Goal: Register for event/course

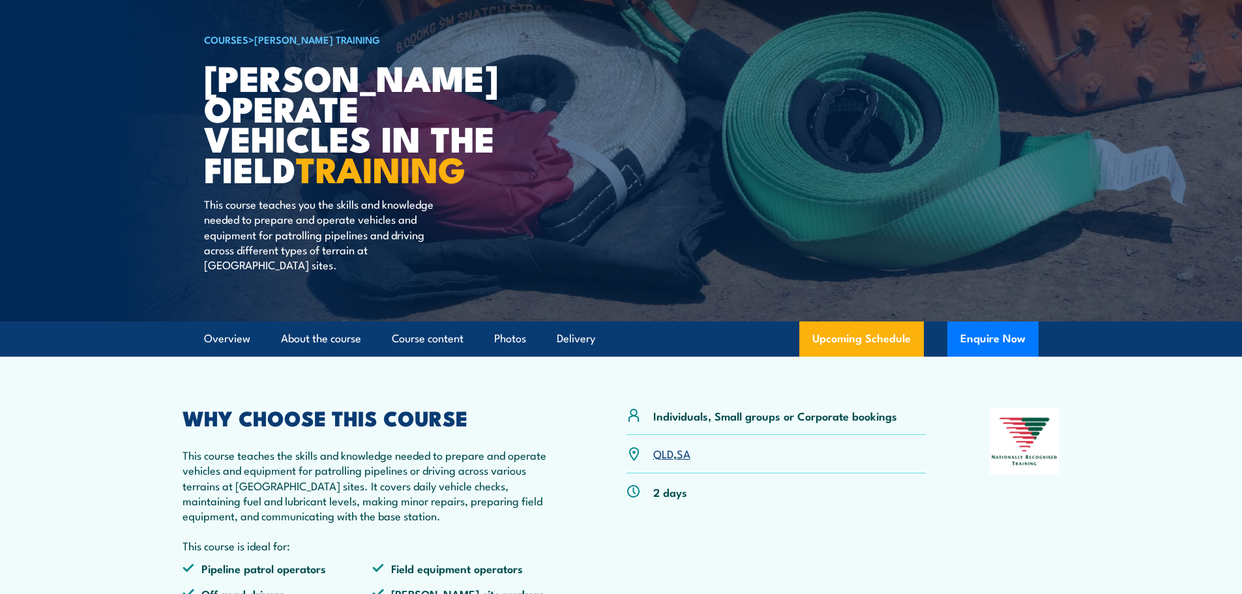
scroll to position [130, 0]
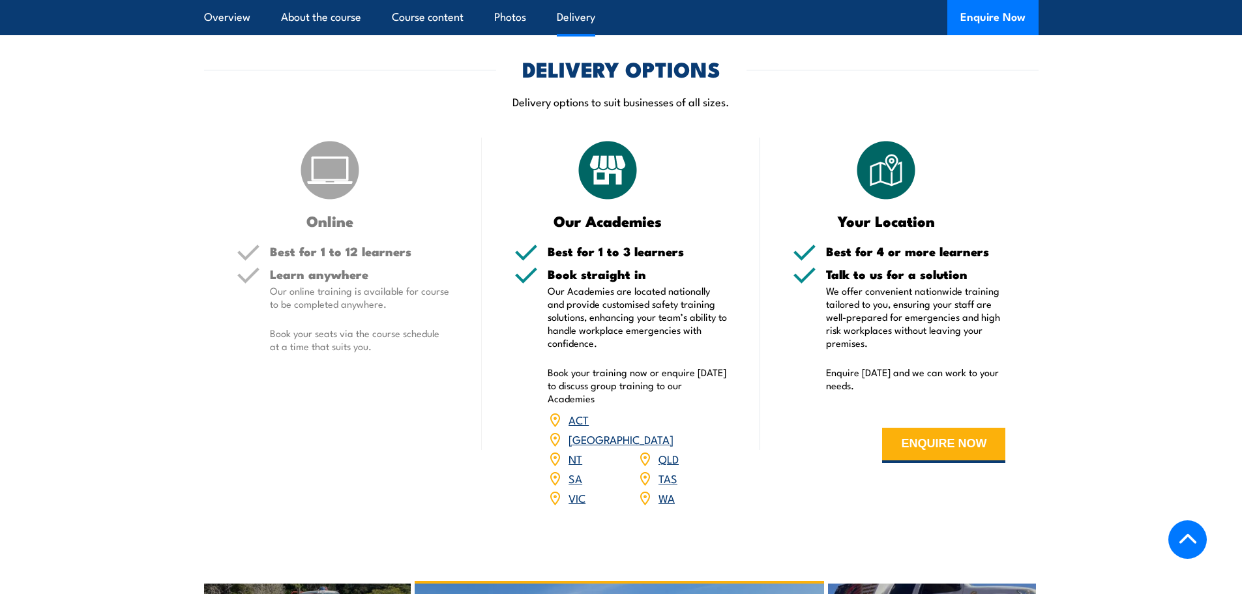
scroll to position [1304, 0]
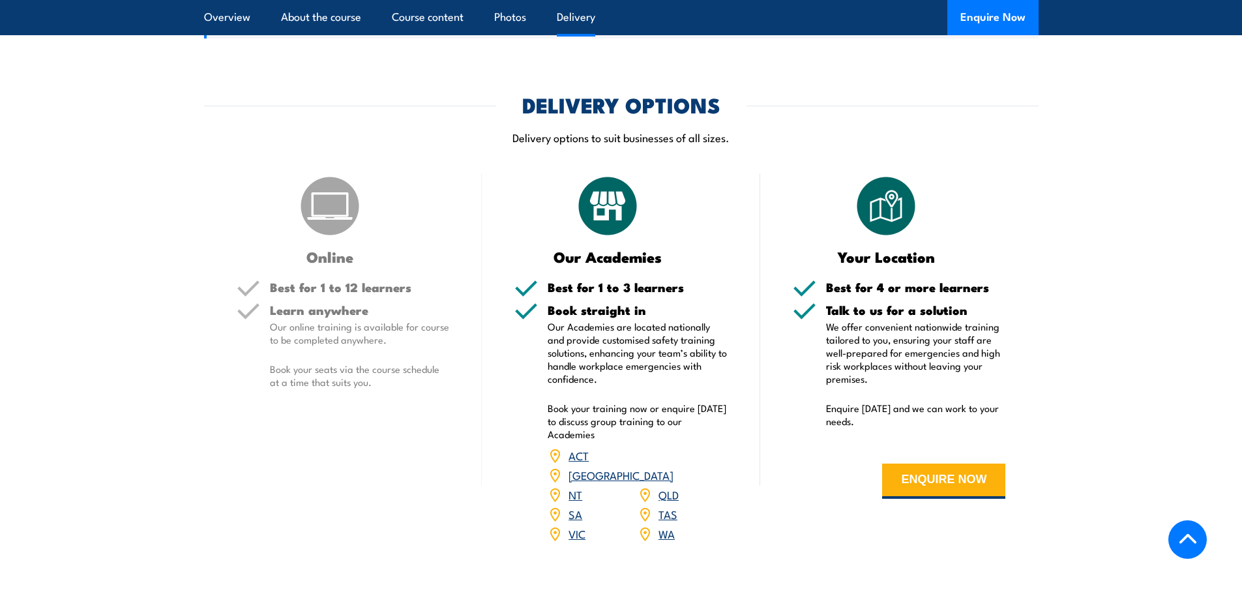
click at [672, 467] on link "[GEOGRAPHIC_DATA]" at bounding box center [620, 475] width 105 height 16
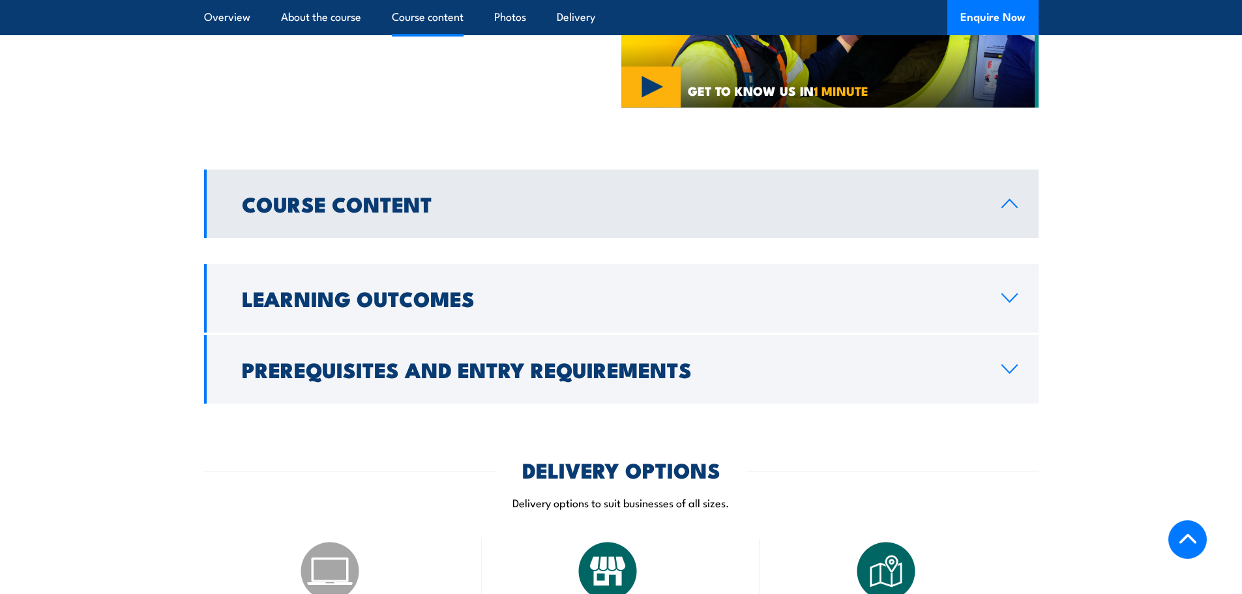
scroll to position [1264, 0]
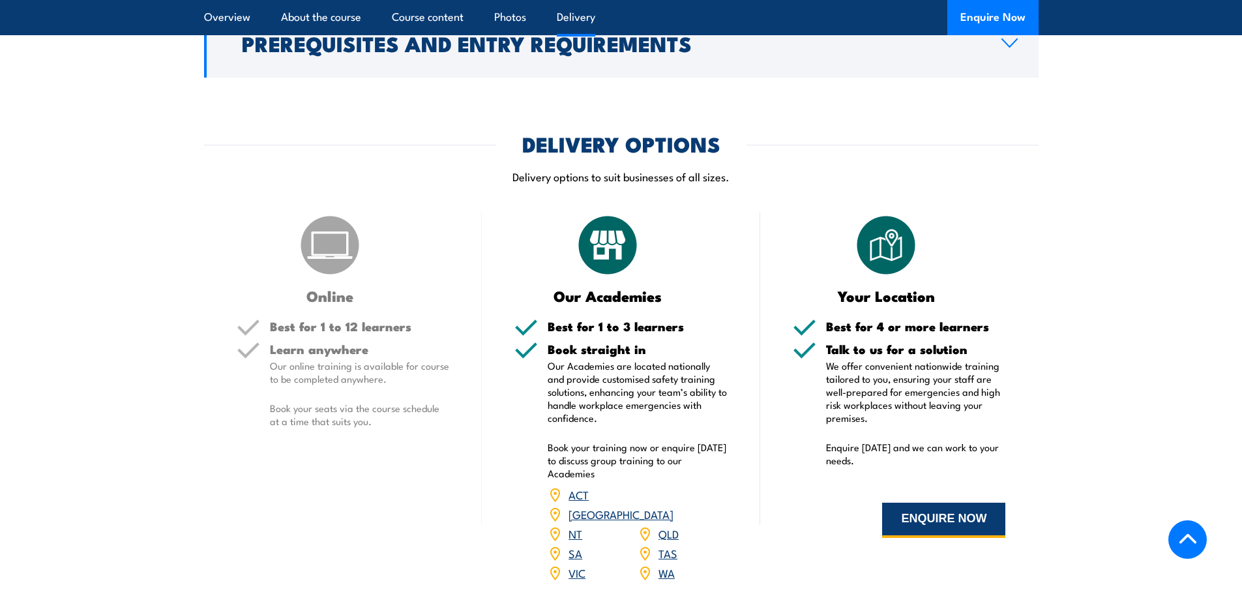
click at [995, 527] on button "ENQUIRE NOW" at bounding box center [943, 520] width 123 height 35
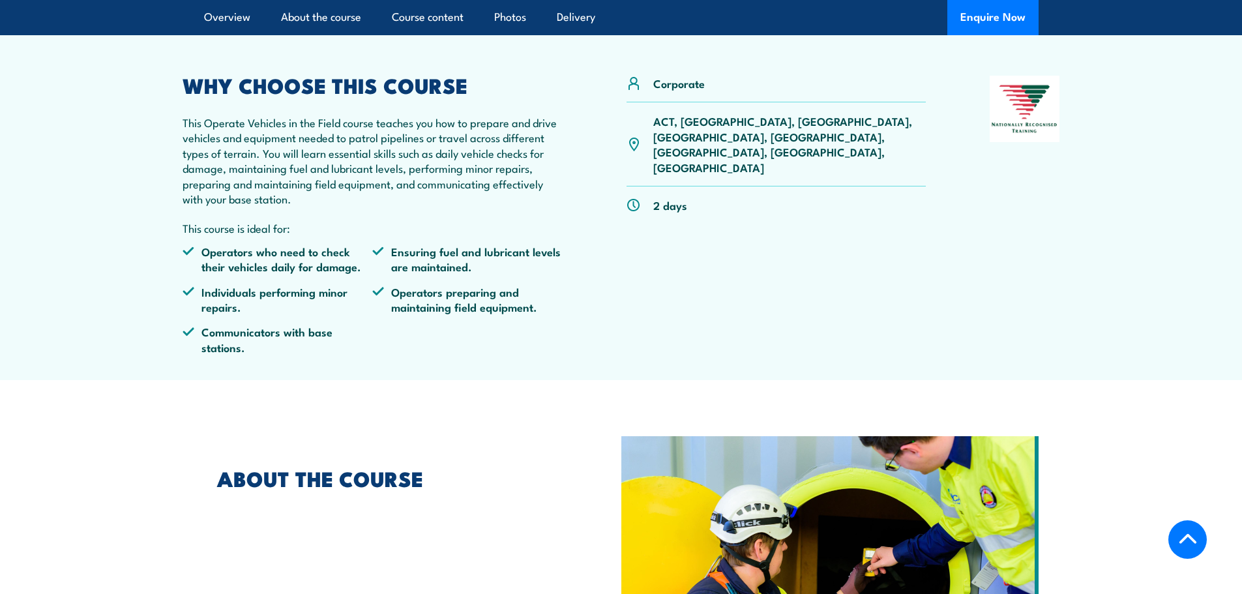
scroll to position [287, 0]
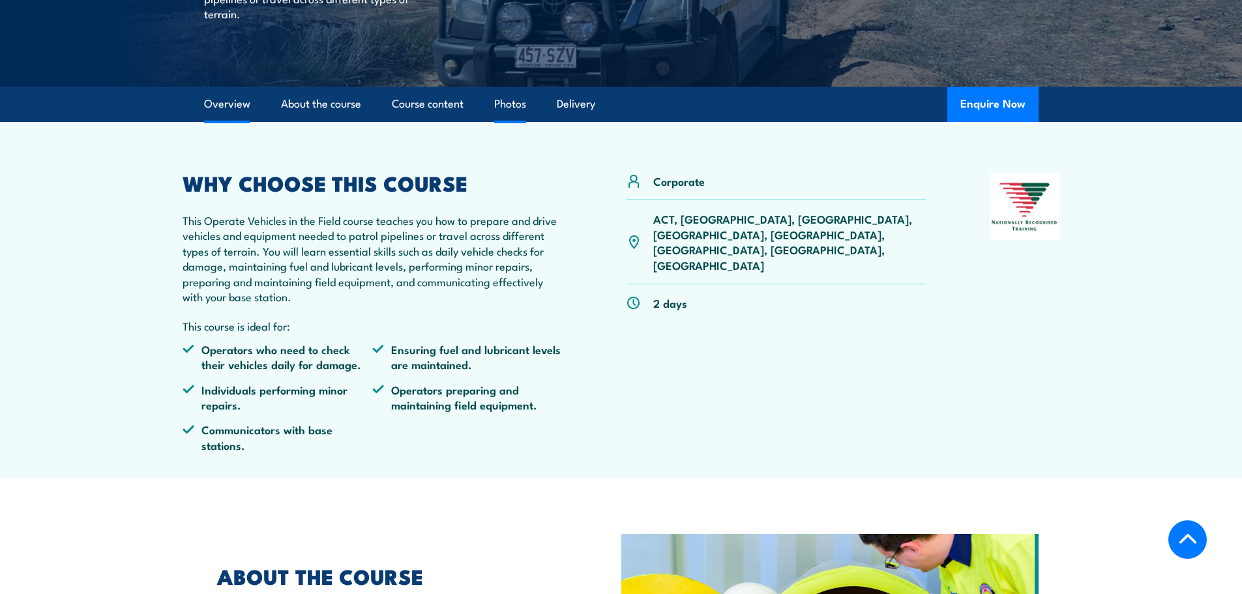
click at [514, 106] on link "Photos" at bounding box center [510, 104] width 32 height 35
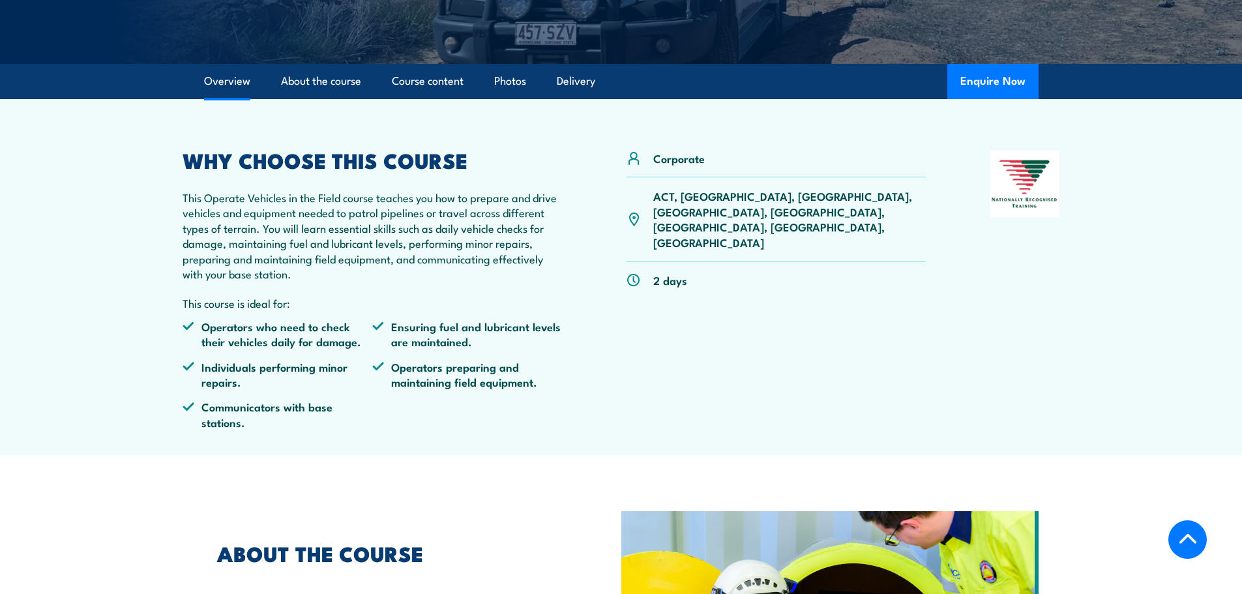
scroll to position [287, 0]
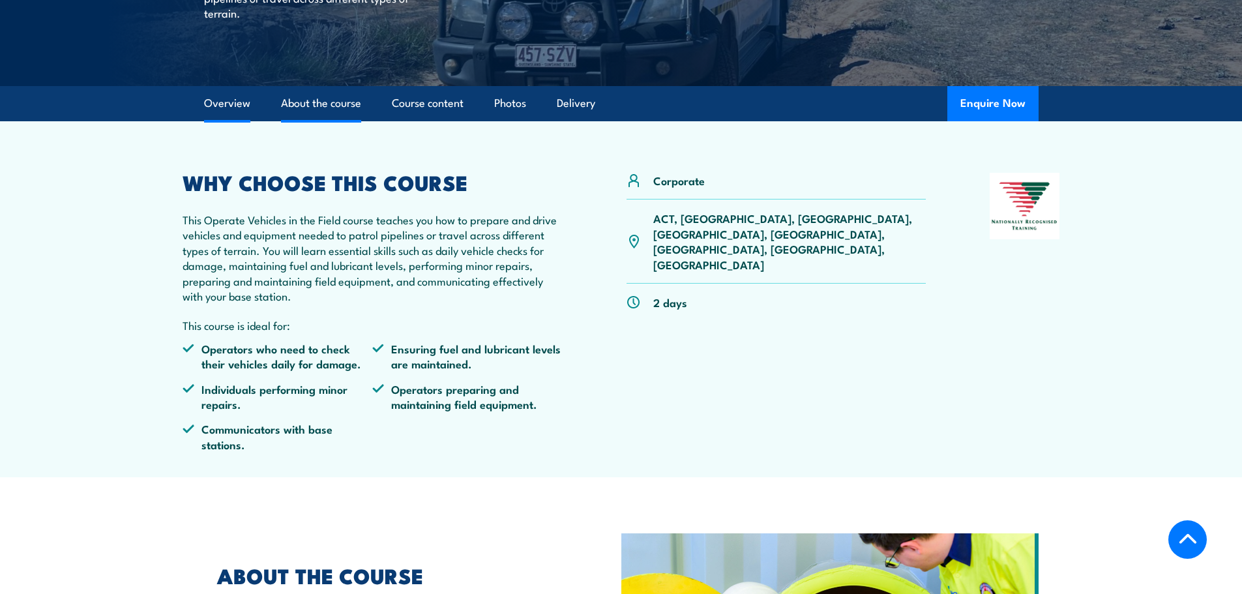
click at [328, 105] on link "About the course" at bounding box center [321, 103] width 80 height 35
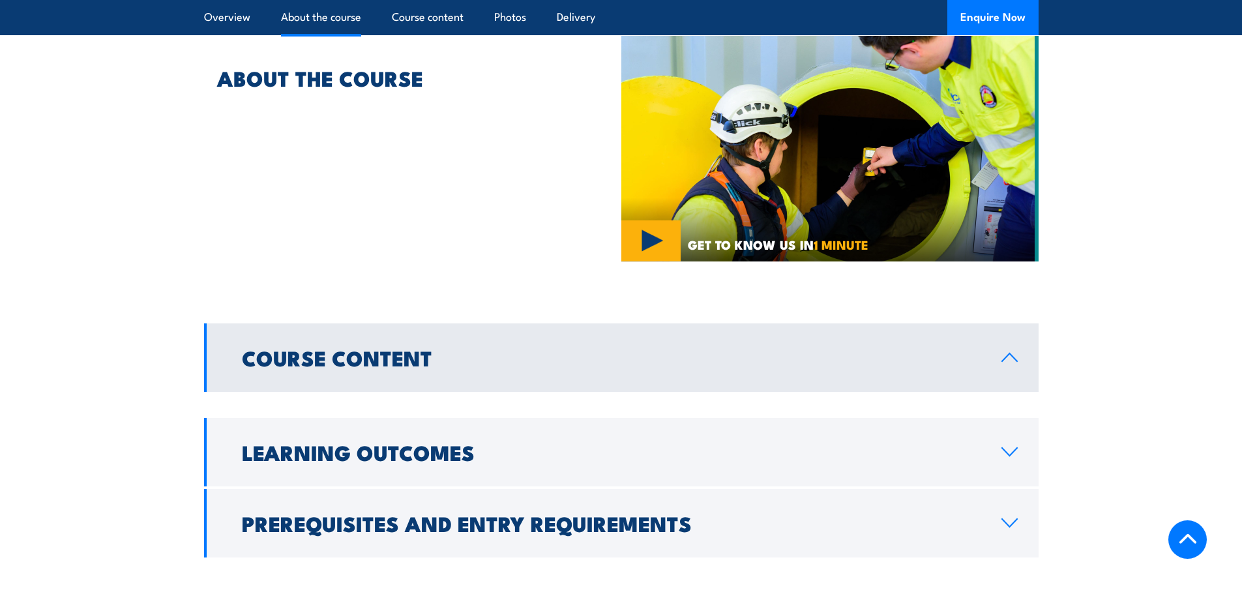
scroll to position [805, 0]
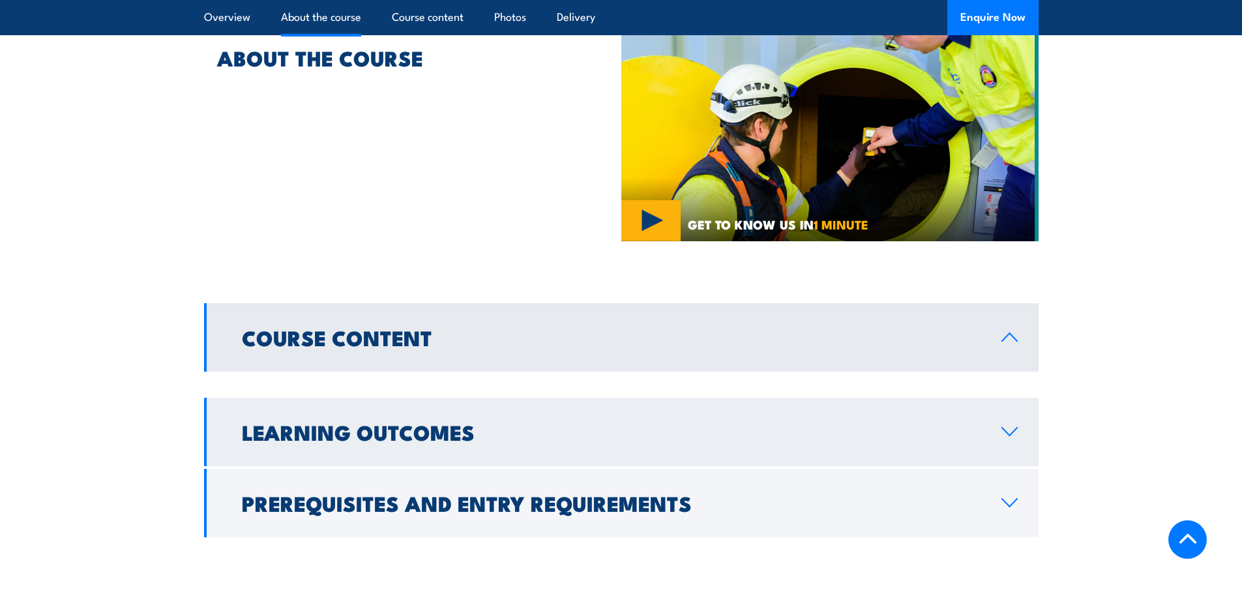
click at [1005, 431] on icon at bounding box center [1009, 432] width 15 height 8
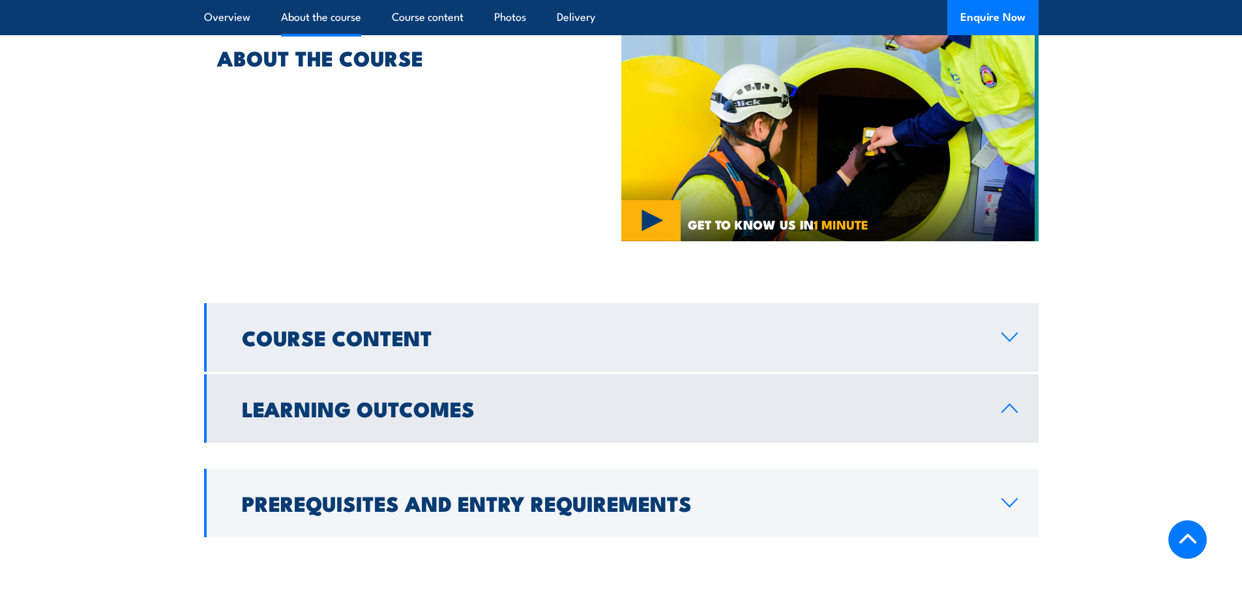
click at [1008, 341] on icon at bounding box center [1009, 337] width 15 height 8
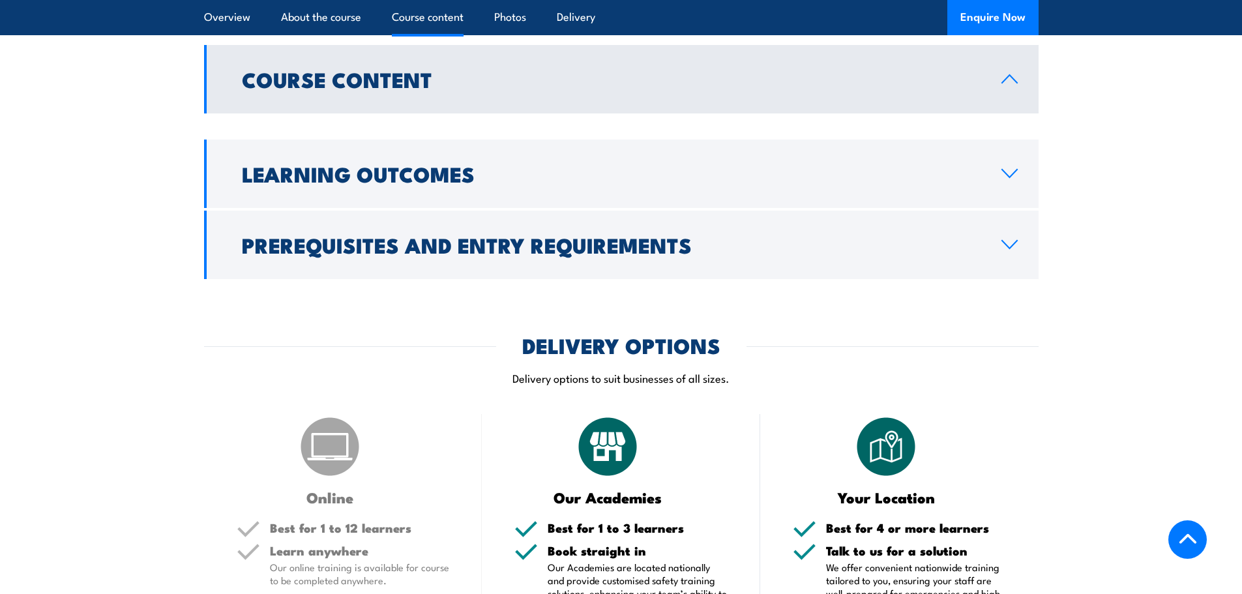
scroll to position [1066, 0]
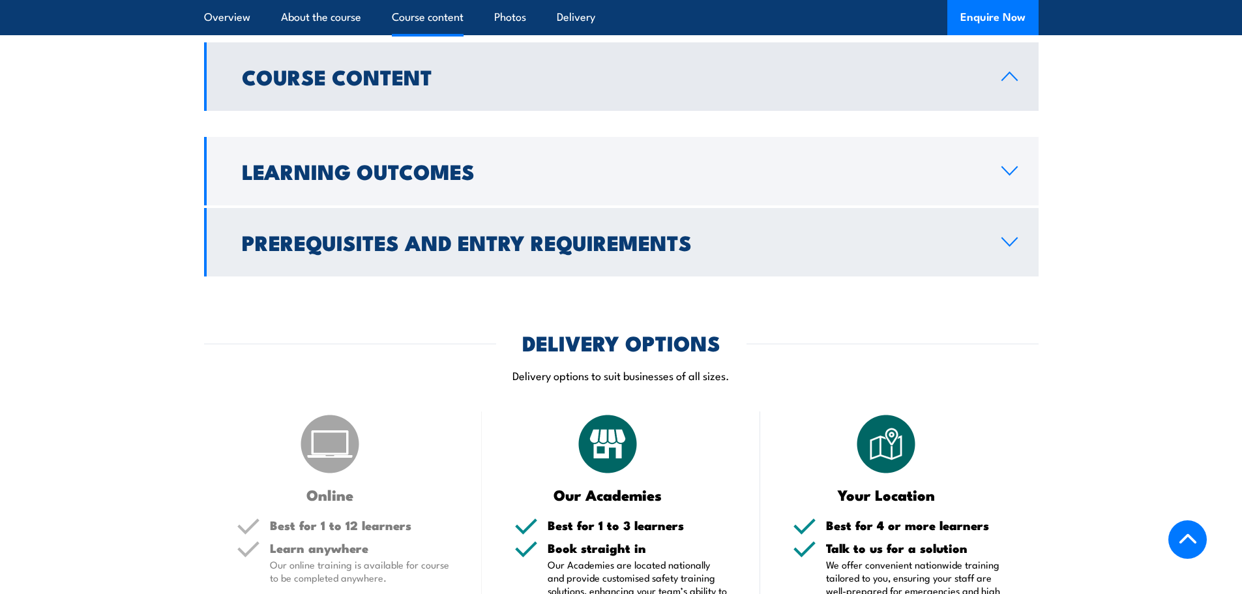
click at [1014, 254] on link "Prerequisites and Entry Requirements" at bounding box center [621, 242] width 834 height 68
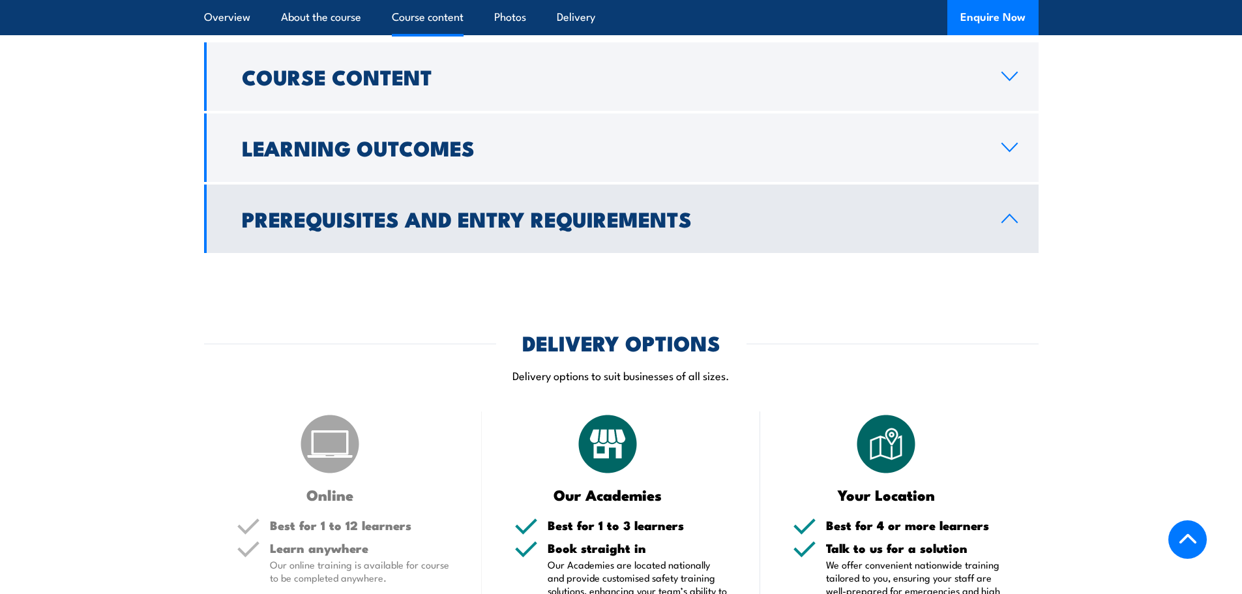
click at [1014, 254] on div at bounding box center [621, 264] width 834 height 23
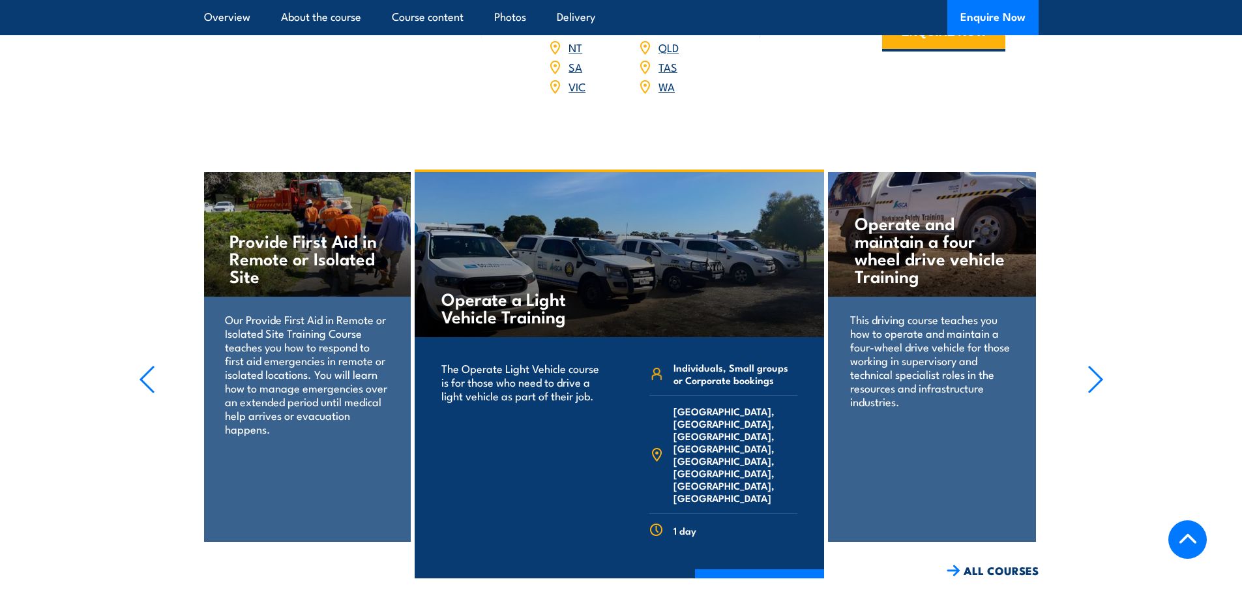
scroll to position [1913, 0]
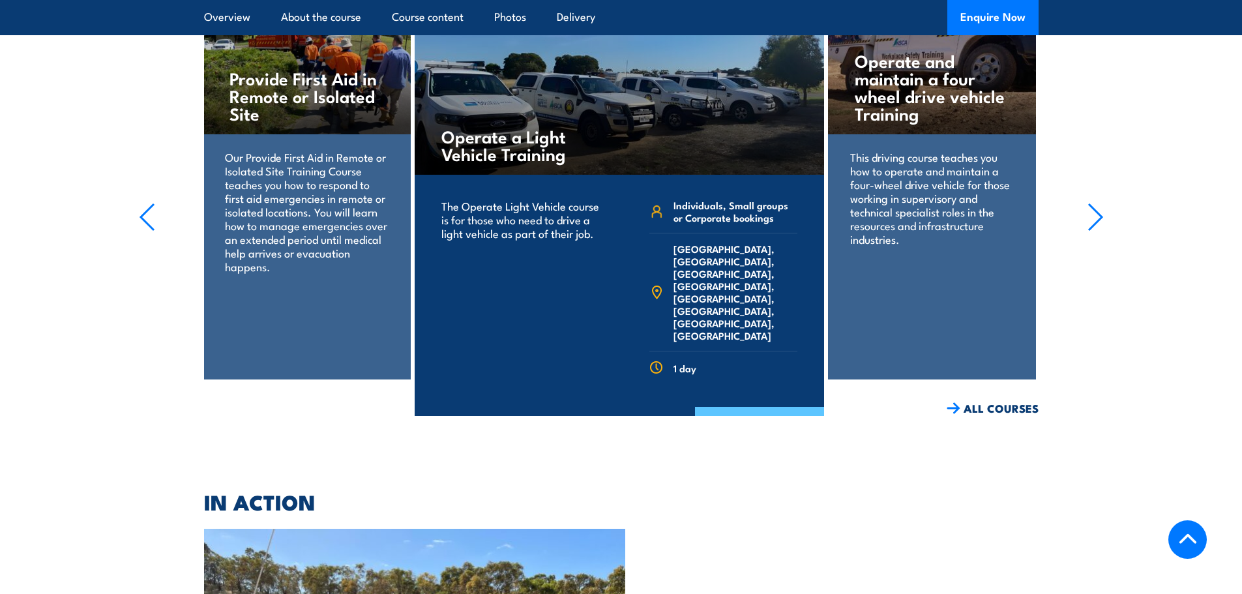
click at [740, 407] on link "COURSE DETAILS" at bounding box center [759, 424] width 129 height 34
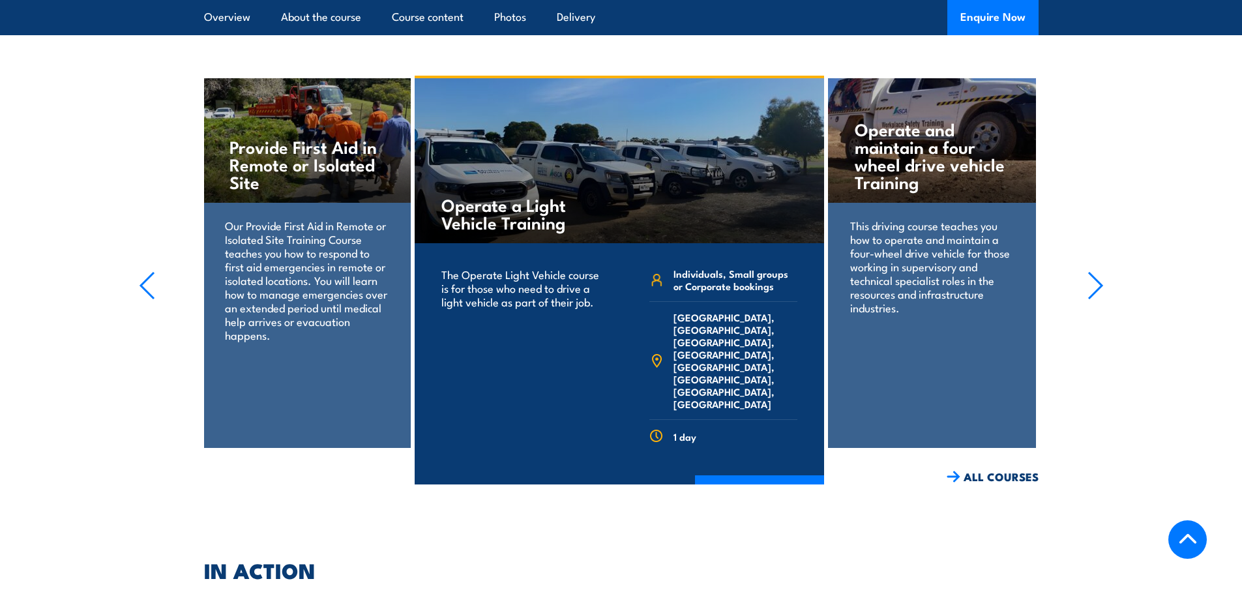
scroll to position [1848, 0]
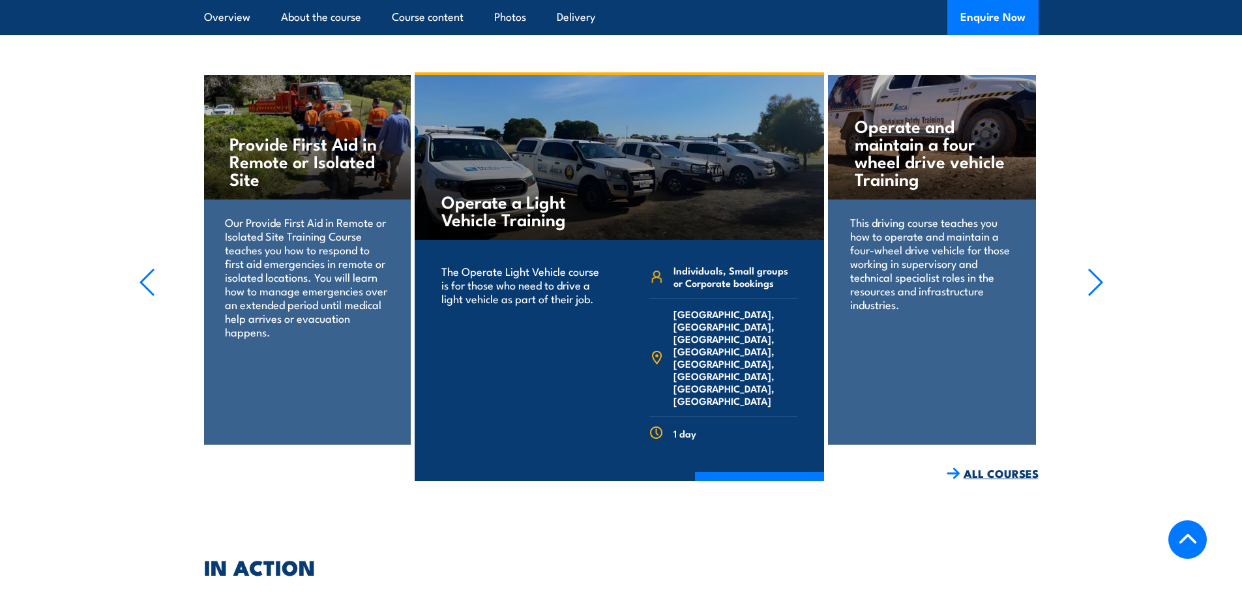
click at [985, 466] on link "ALL COURSES" at bounding box center [992, 473] width 92 height 15
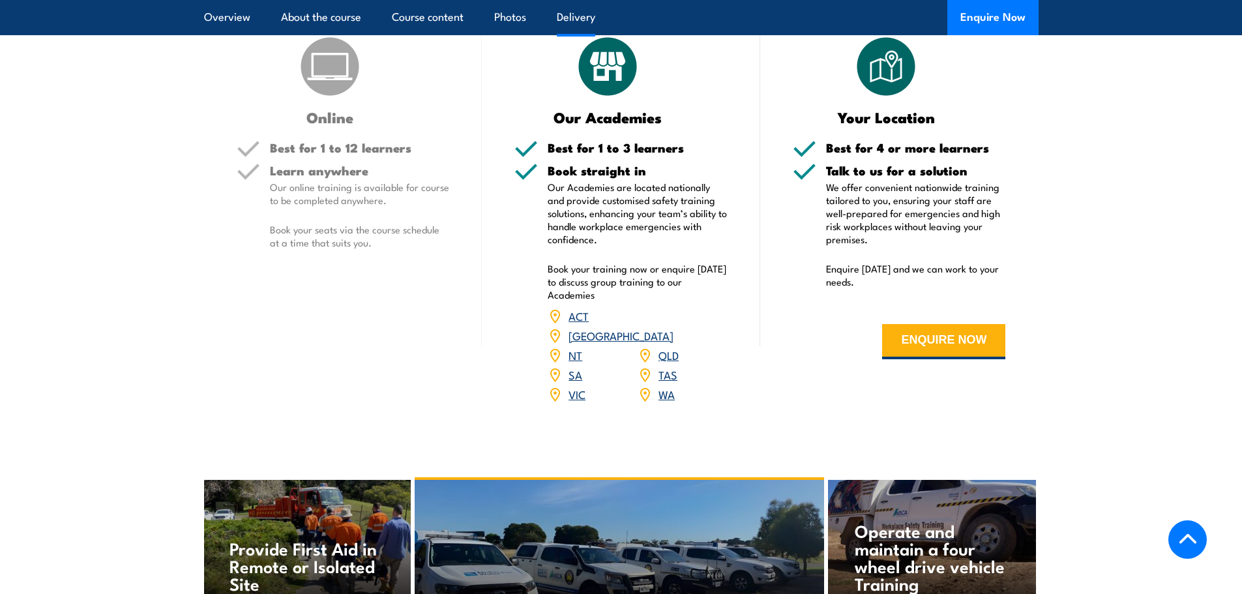
scroll to position [1629, 0]
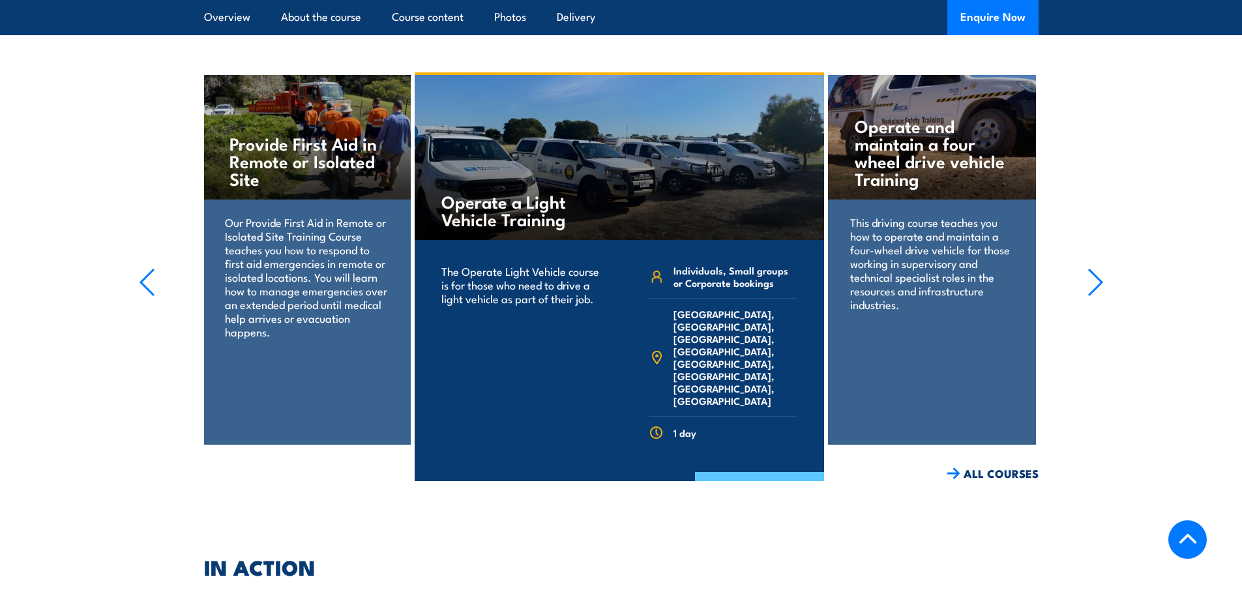
click at [759, 472] on link "COURSE DETAILS" at bounding box center [759, 489] width 129 height 34
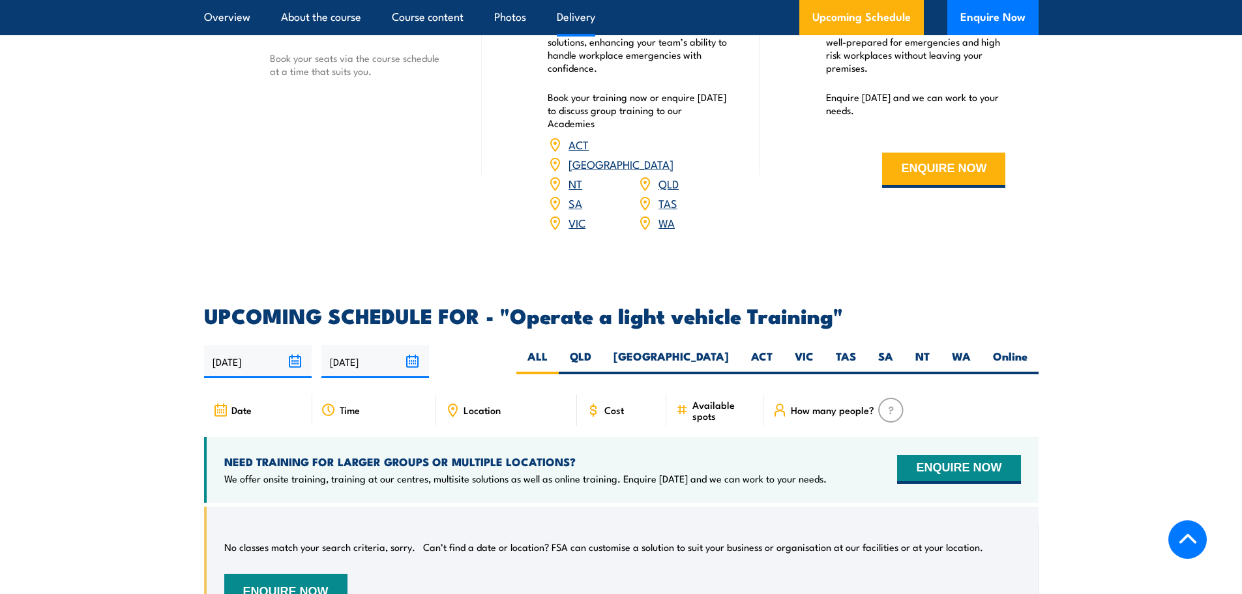
scroll to position [1695, 0]
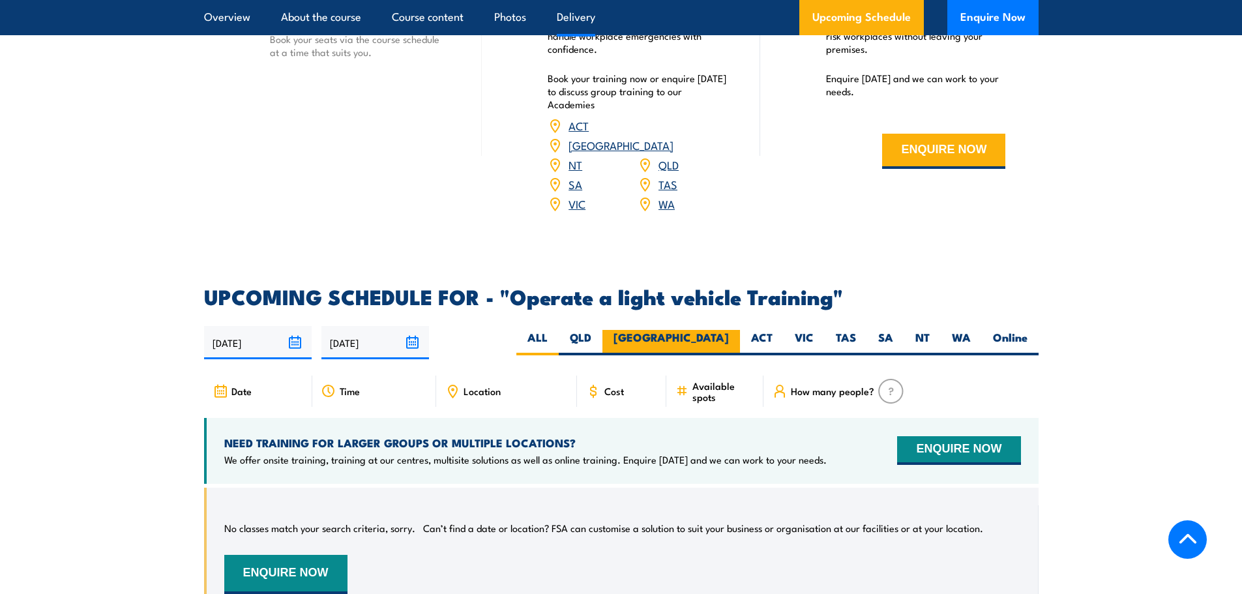
click at [720, 330] on label "[GEOGRAPHIC_DATA]" at bounding box center [671, 342] width 138 height 25
click at [729, 330] on input "[GEOGRAPHIC_DATA]" at bounding box center [733, 334] width 8 height 8
radio input "true"
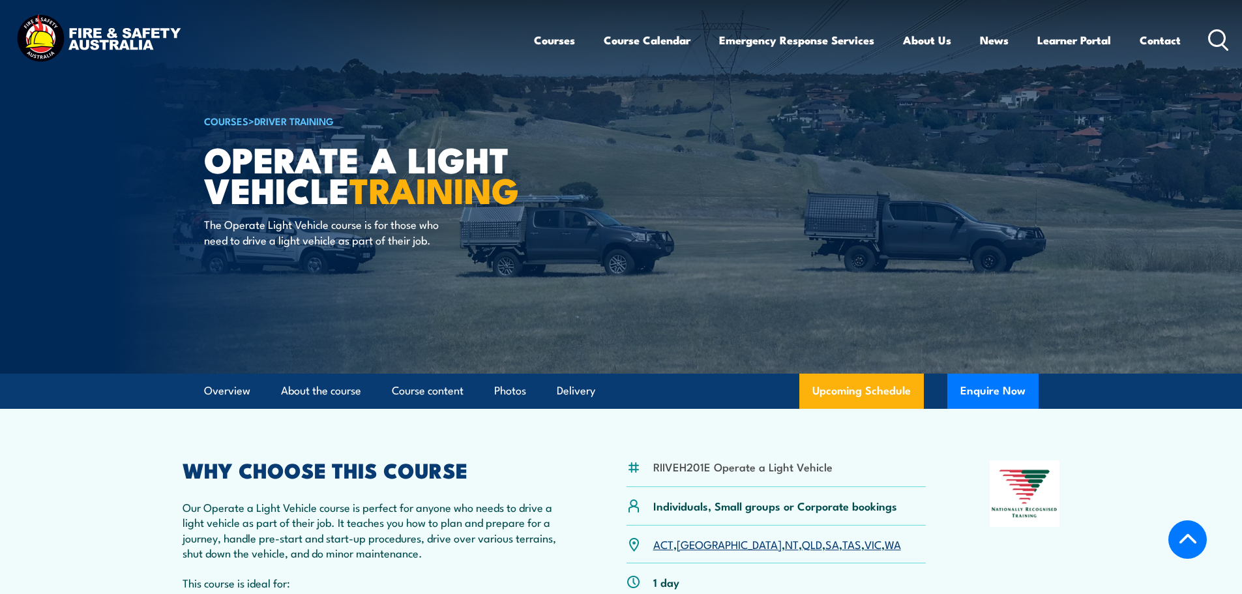
select select "7"
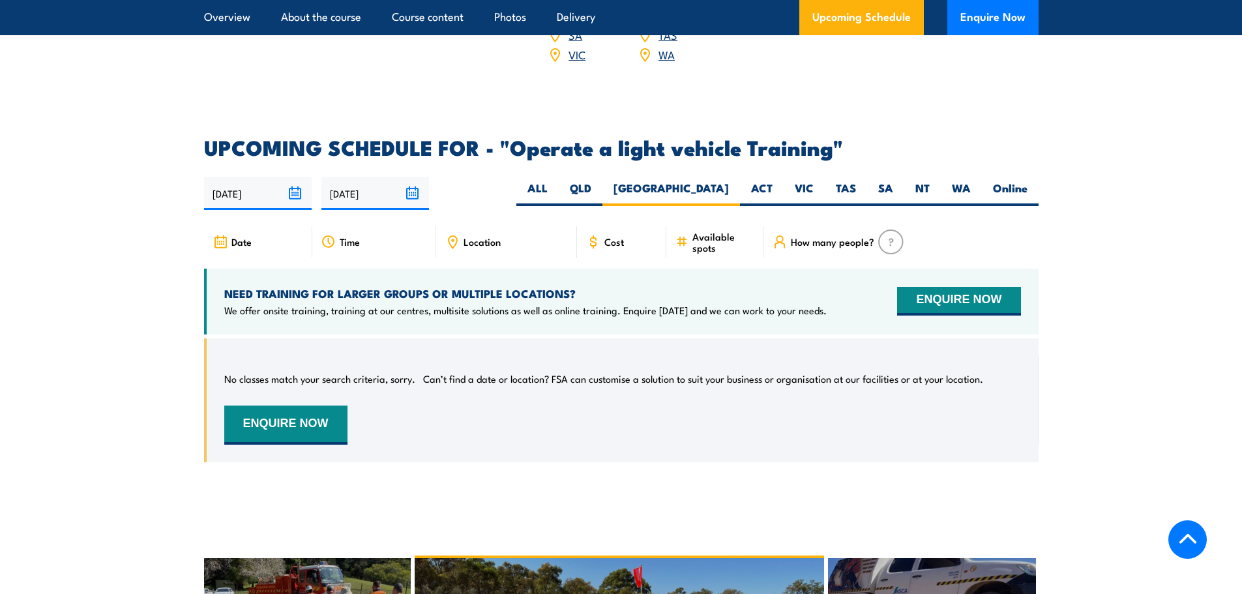
scroll to position [1832, 0]
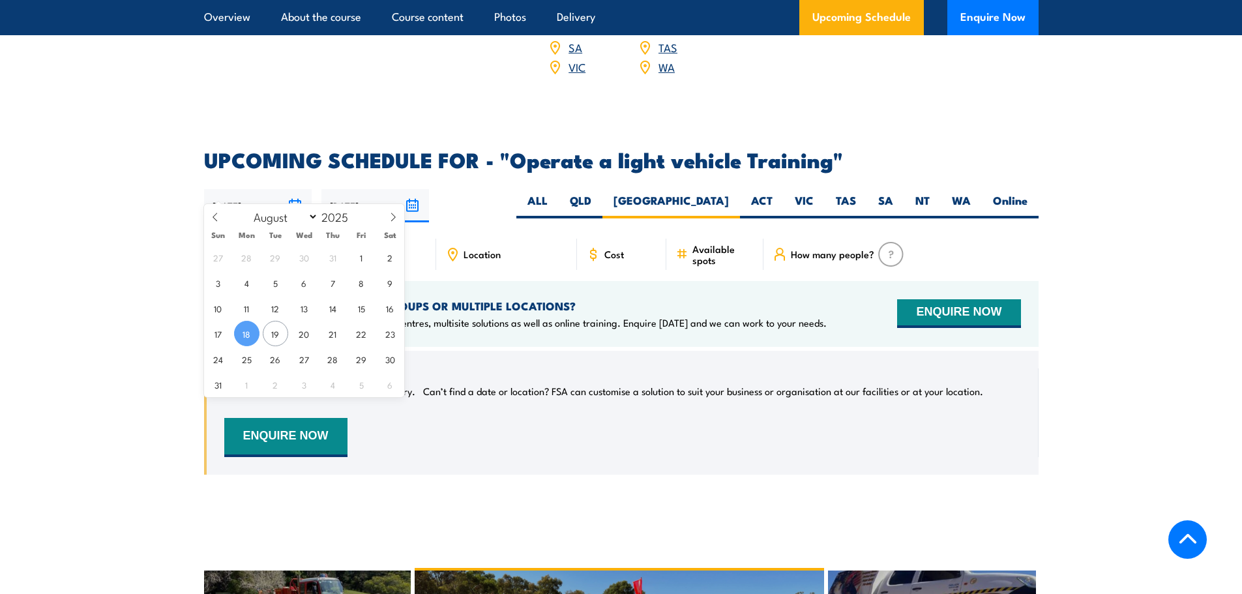
click at [296, 189] on input "[DATE]" at bounding box center [258, 205] width 108 height 33
click at [276, 330] on span "19" at bounding box center [275, 333] width 25 height 25
type input "[DATE]"
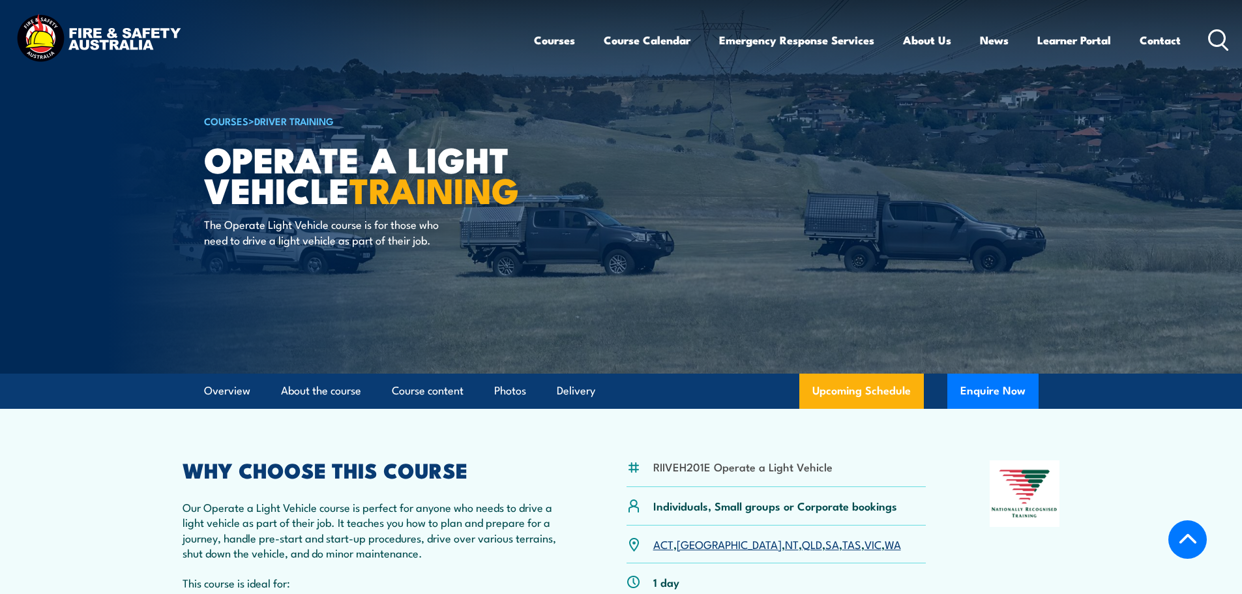
select select "1"
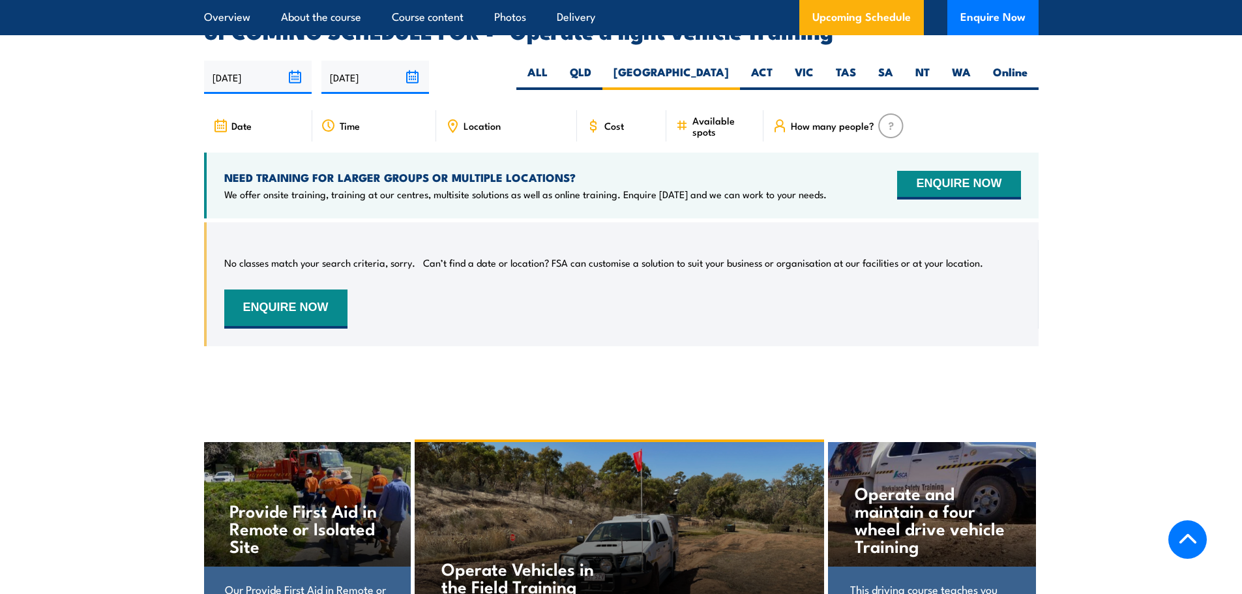
scroll to position [1962, 0]
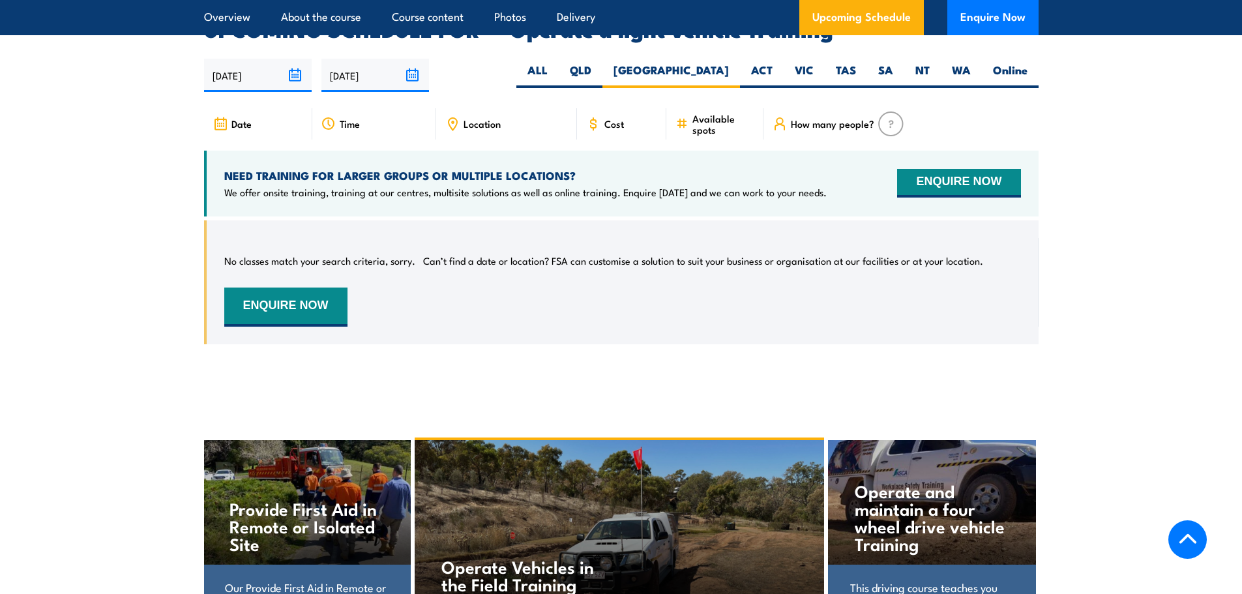
click at [415, 60] on input "14/02/2026" at bounding box center [375, 75] width 108 height 33
click at [1170, 152] on section "UPCOMING SCHEDULE FOR - "Operate a light vehicle Training" 19/08/2025 14/02/2026" at bounding box center [621, 192] width 1242 height 344
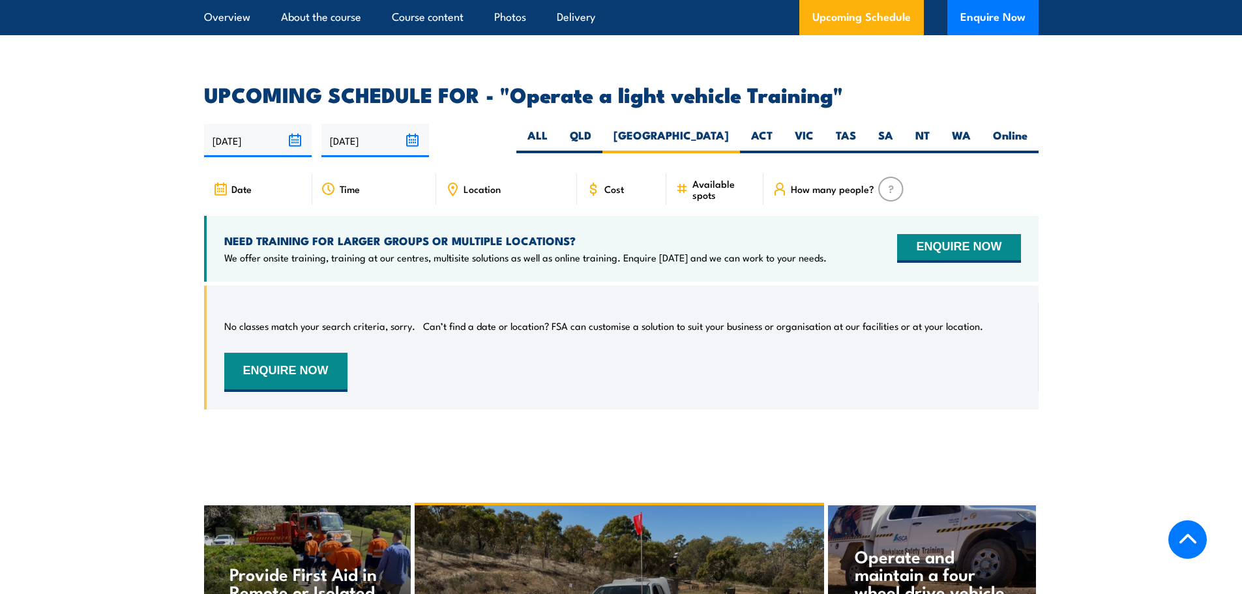
scroll to position [1636, 0]
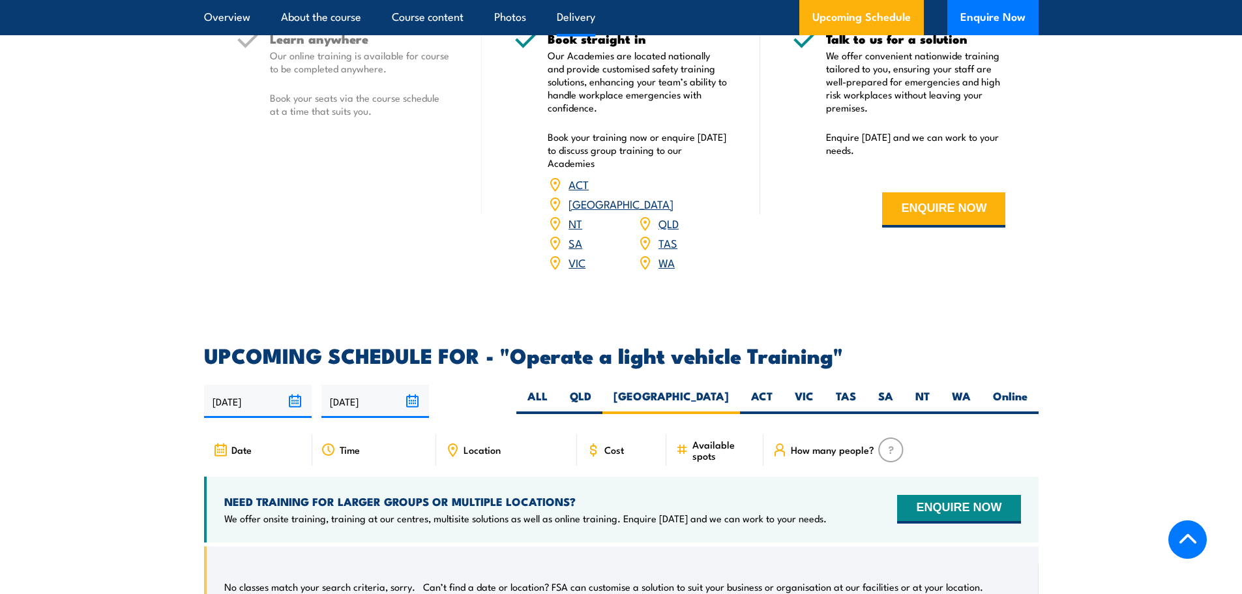
click at [349, 385] on input "14/02/2026" at bounding box center [375, 401] width 108 height 33
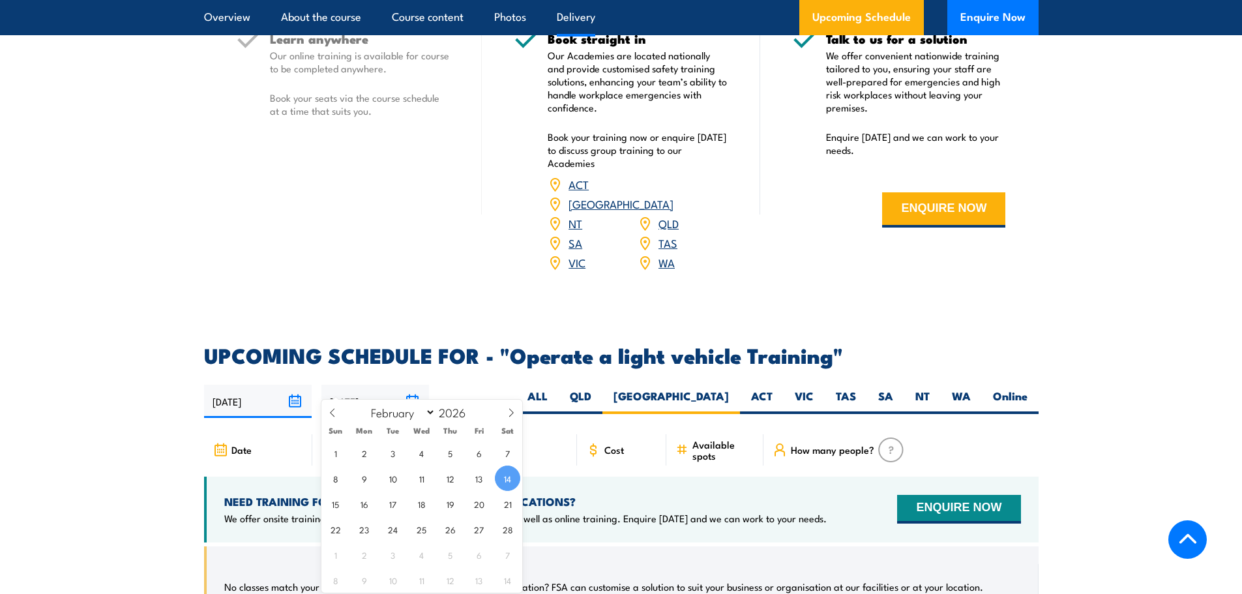
click at [184, 416] on section "UPCOMING SCHEDULE FOR - "Operate a light vehicle Training" 19/08/2025 14/02/2026" at bounding box center [621, 517] width 1242 height 344
click at [411, 388] on input "14/02/2026" at bounding box center [375, 401] width 108 height 33
click at [475, 415] on span at bounding box center [473, 416] width 9 height 8
type input "2025"
click at [428, 415] on select "January February March April May June July August September October November De…" at bounding box center [399, 411] width 71 height 17
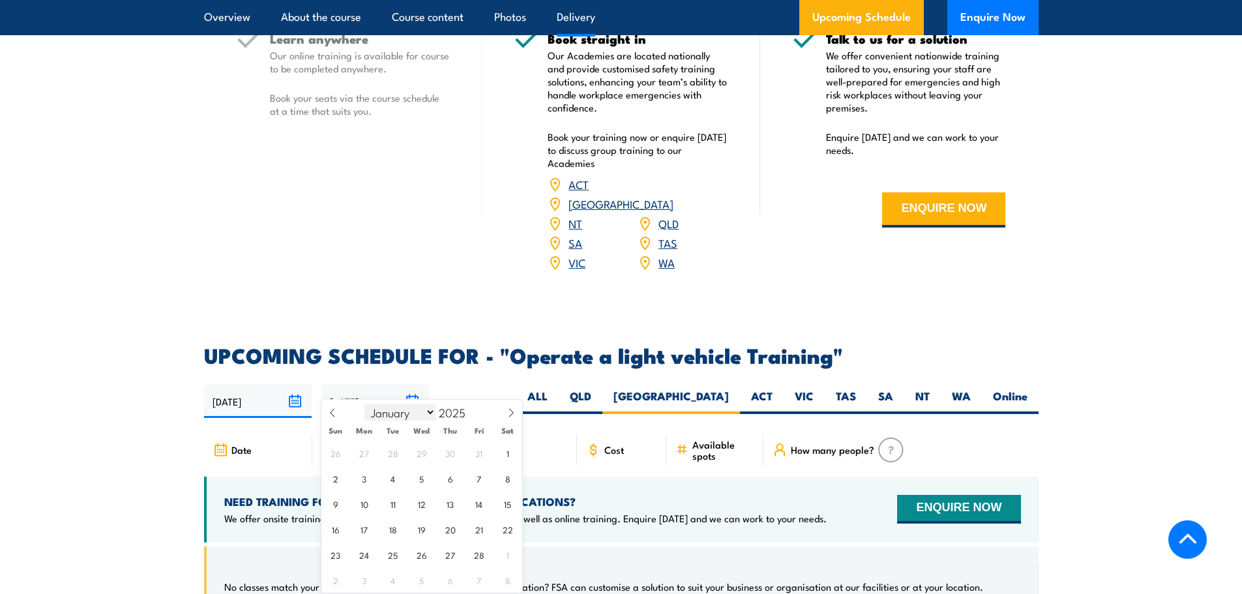
select select "7"
click at [365, 403] on select "January February March April May June July August September October November De…" at bounding box center [399, 411] width 71 height 17
click at [422, 525] on span "20" at bounding box center [421, 528] width 25 height 25
type input "20/08/2025"
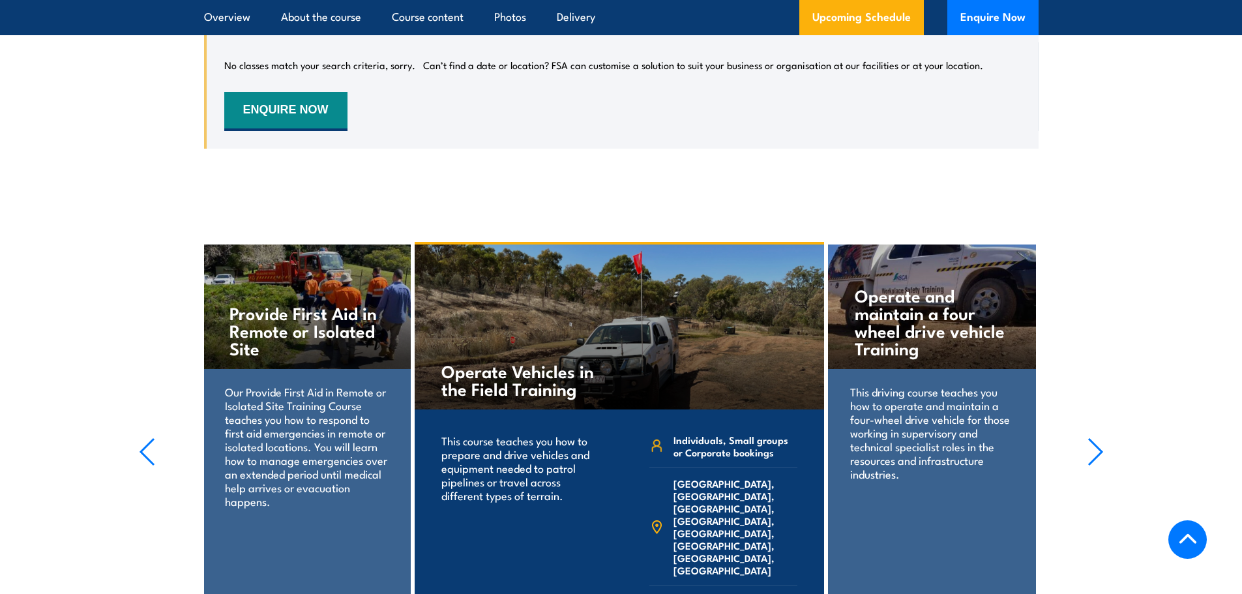
scroll to position [1832, 0]
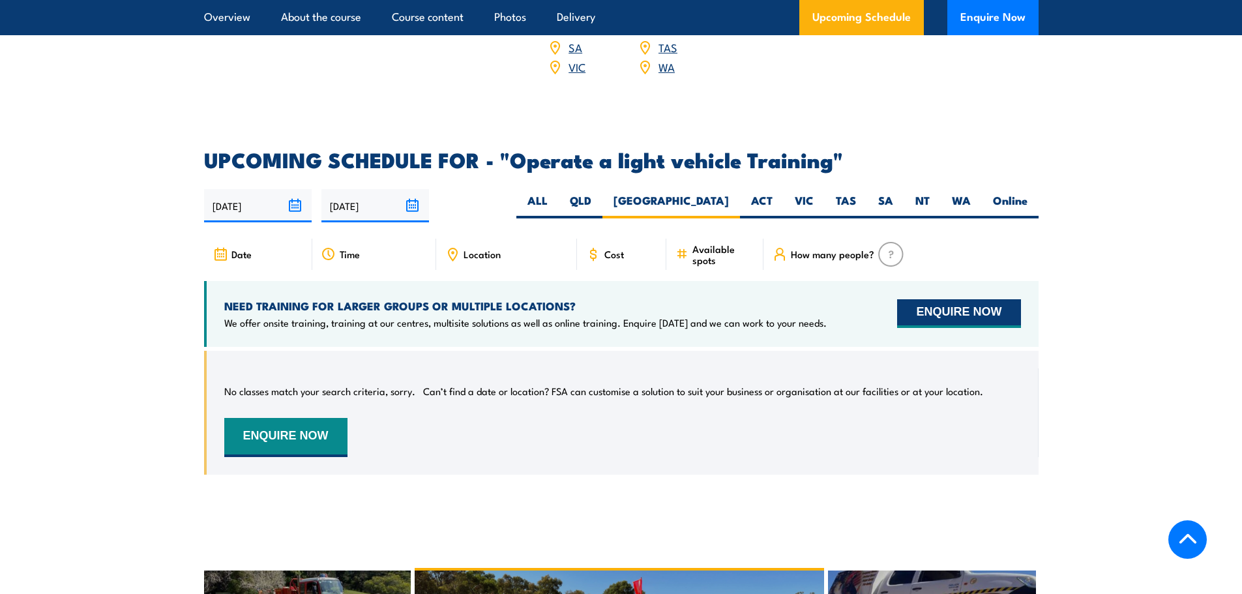
click at [960, 299] on button "ENQUIRE NOW" at bounding box center [958, 313] width 123 height 29
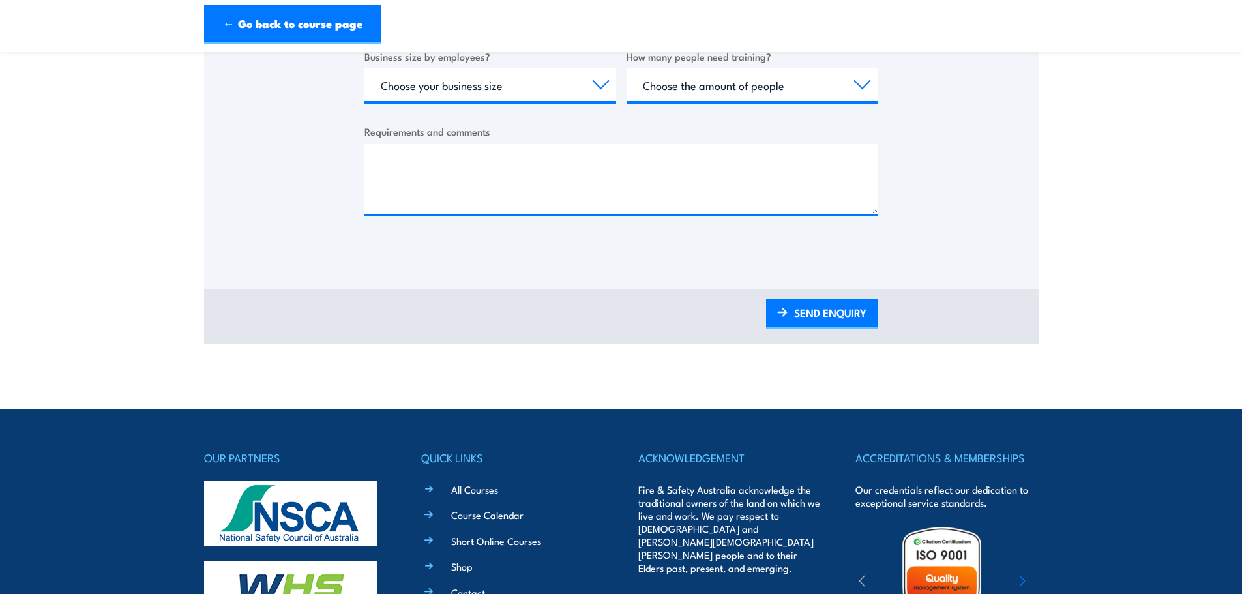
scroll to position [818, 0]
